Goal: Navigation & Orientation: Find specific page/section

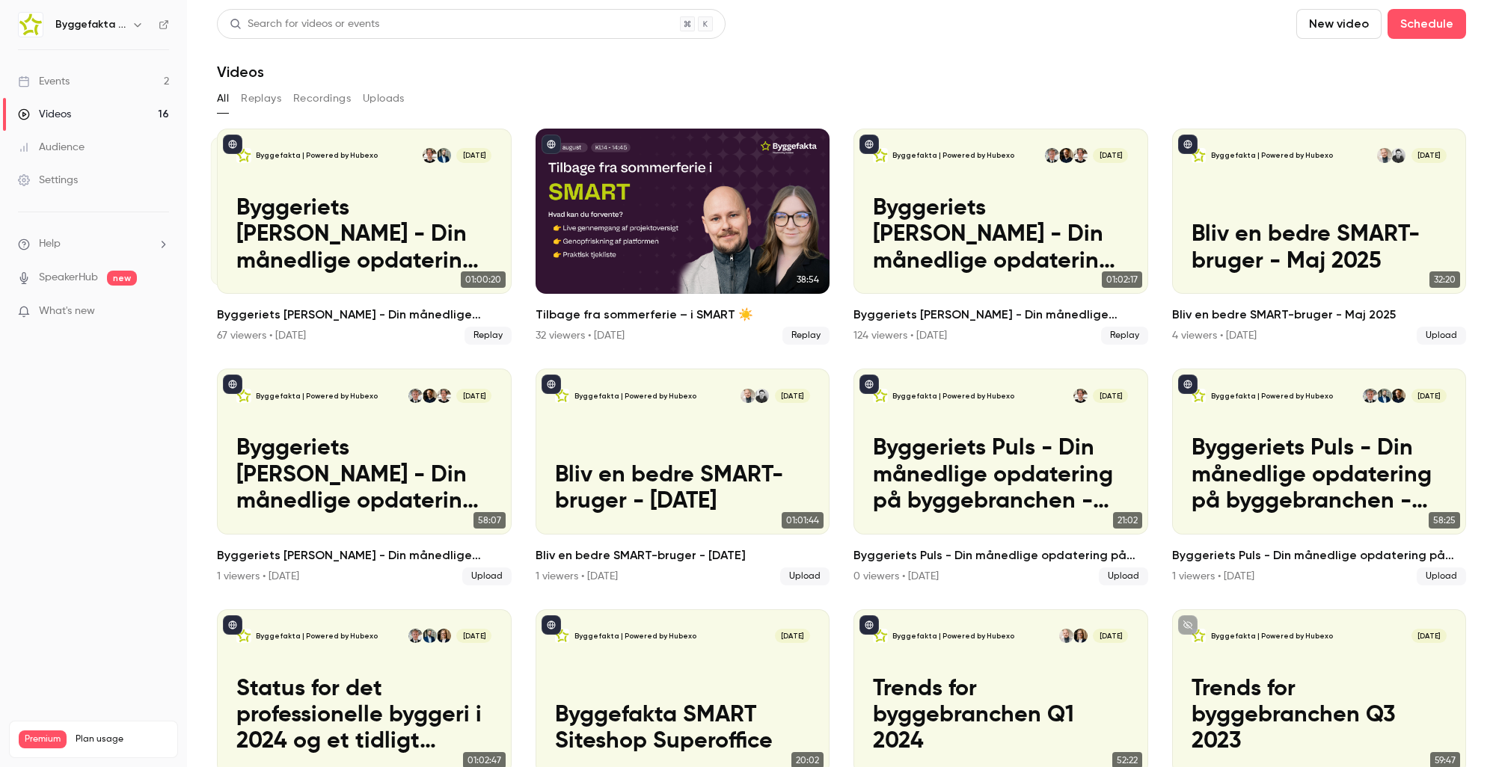
click at [59, 184] on div "Settings" at bounding box center [48, 180] width 60 height 15
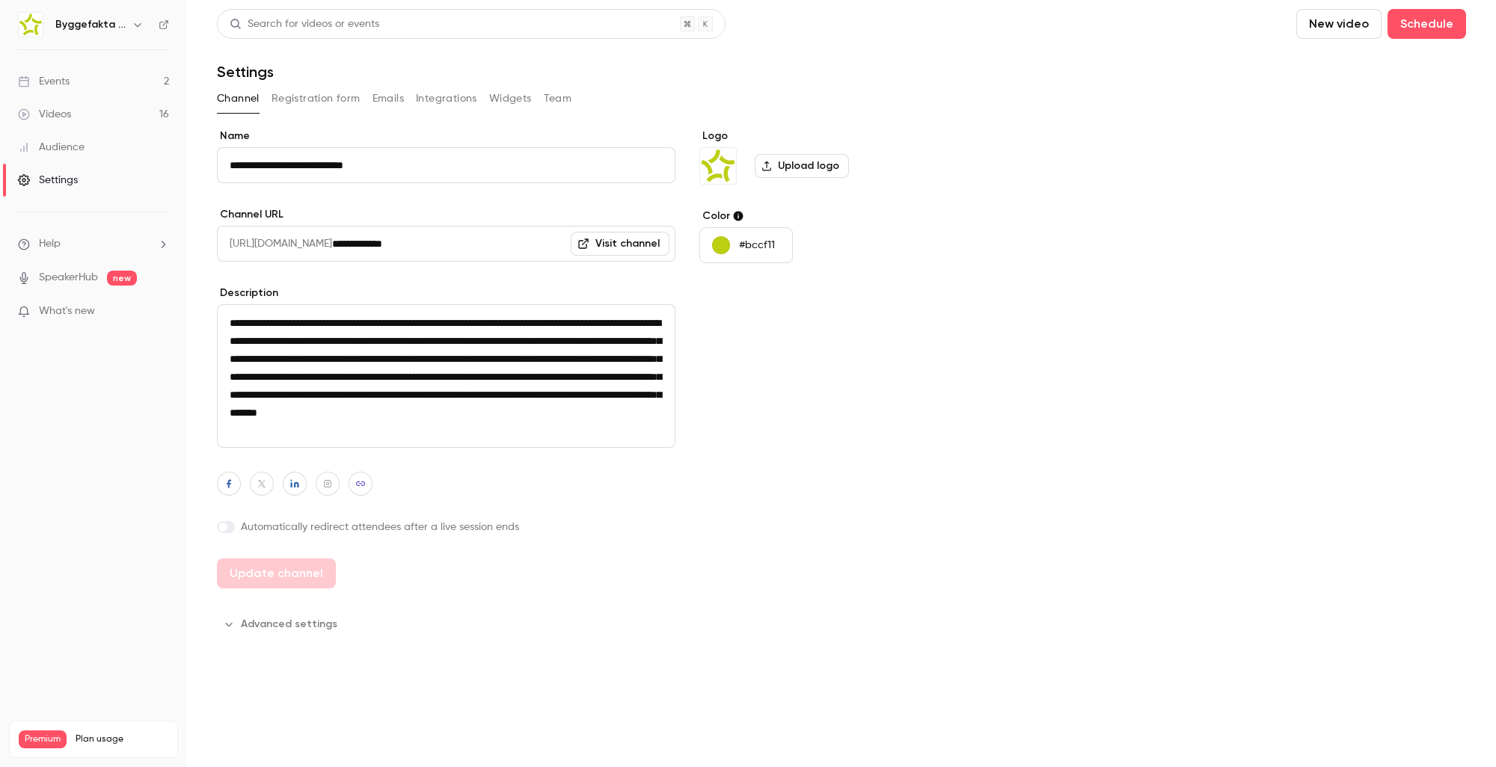
click at [53, 154] on link "Audience" at bounding box center [93, 147] width 187 height 33
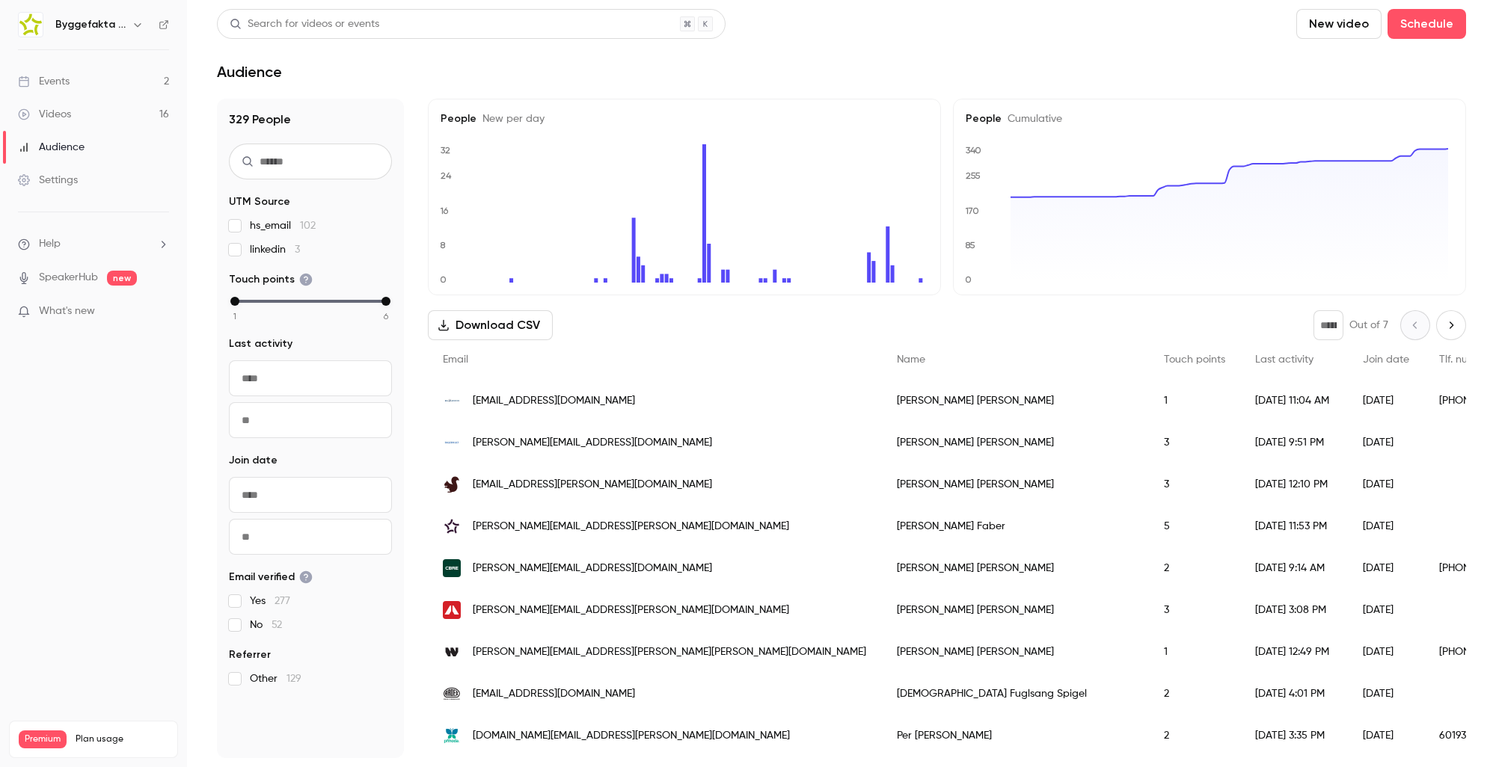
click at [139, 21] on icon "button" at bounding box center [138, 25] width 12 height 12
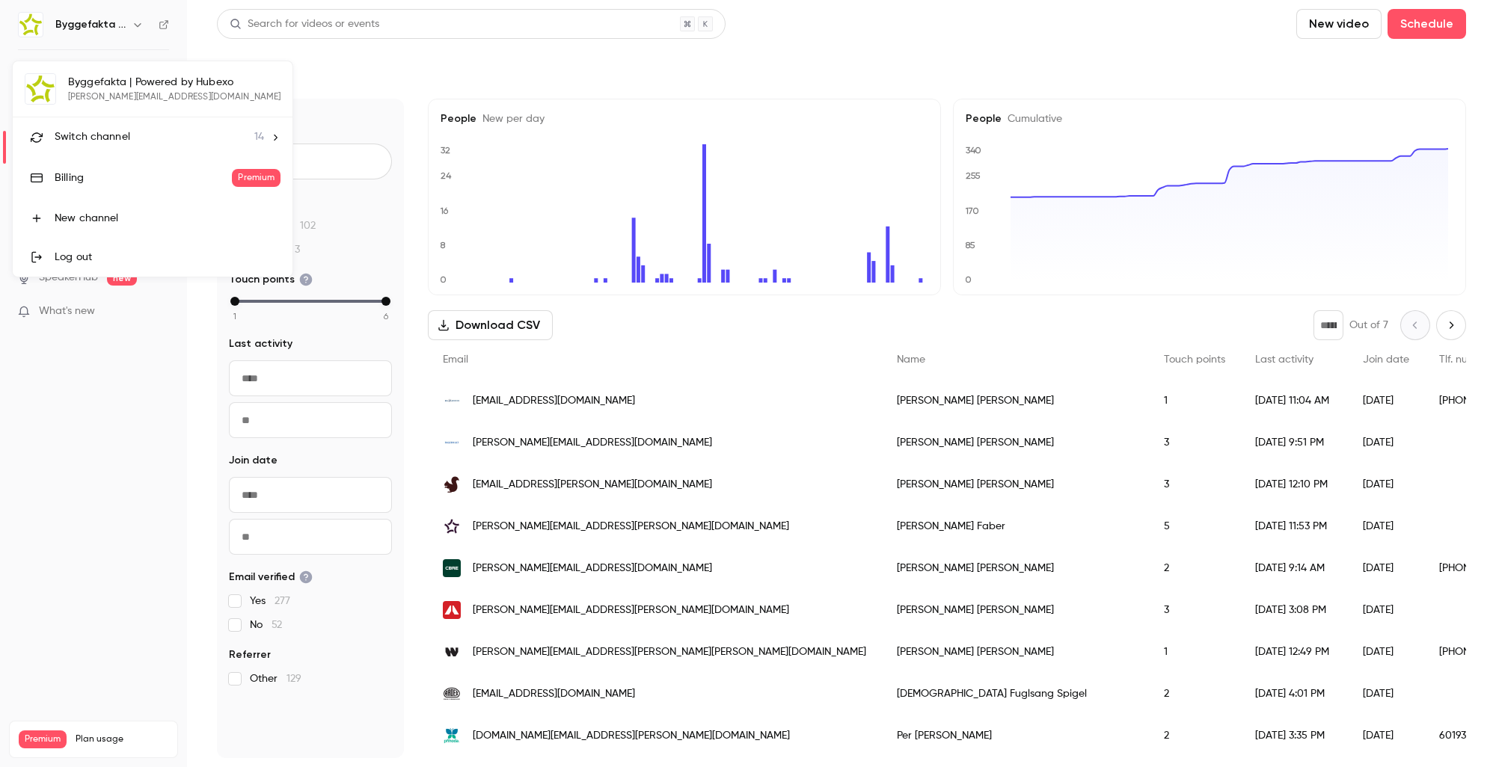
click at [109, 136] on span "Switch channel" at bounding box center [93, 137] width 76 height 16
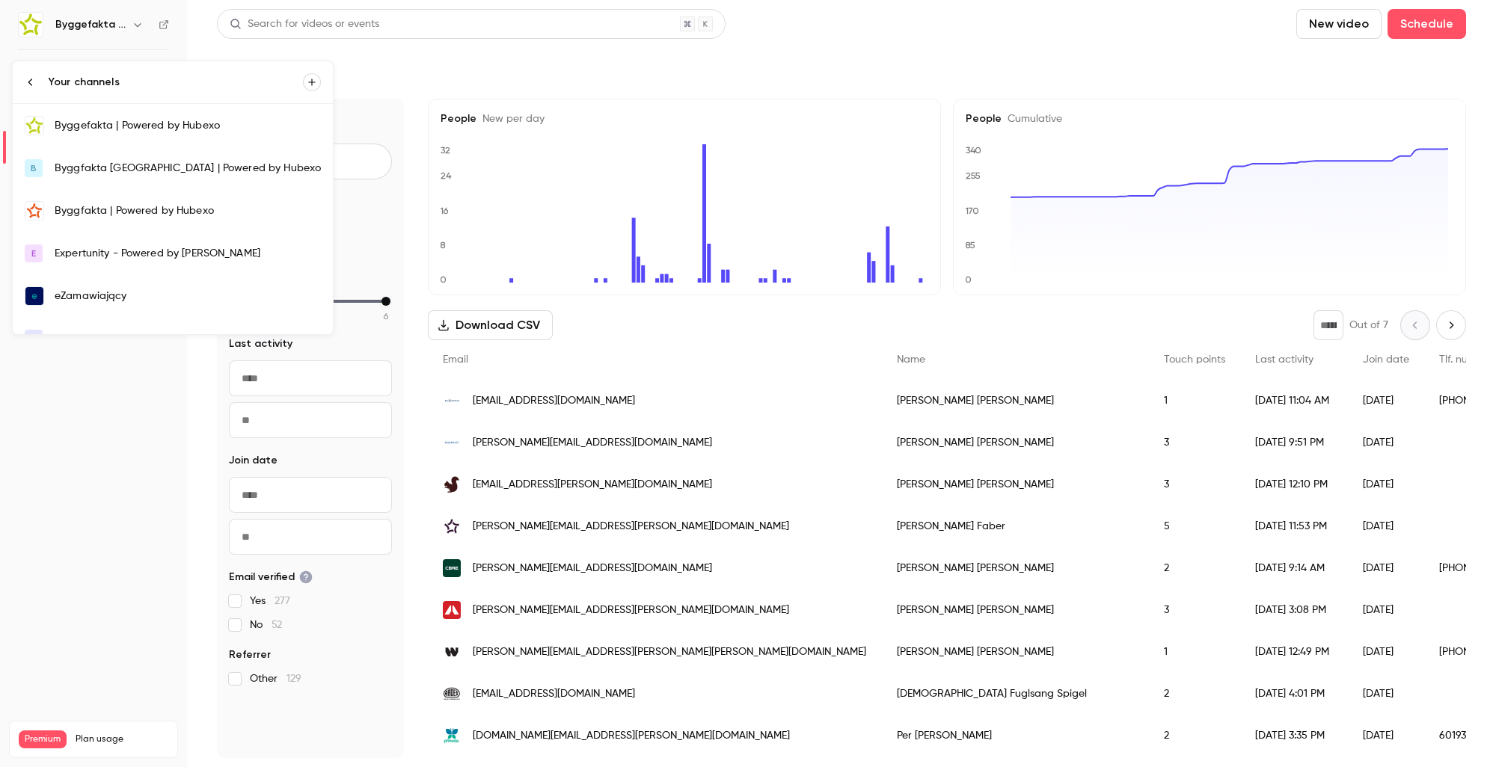
click at [106, 217] on div "Byggfakta | Powered by Hubexo" at bounding box center [188, 210] width 266 height 15
